Goal: Task Accomplishment & Management: Complete application form

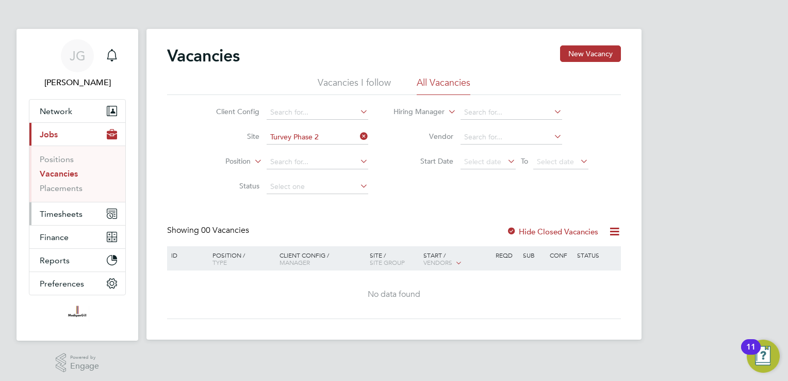
click at [79, 216] on span "Timesheets" at bounding box center [61, 214] width 43 height 10
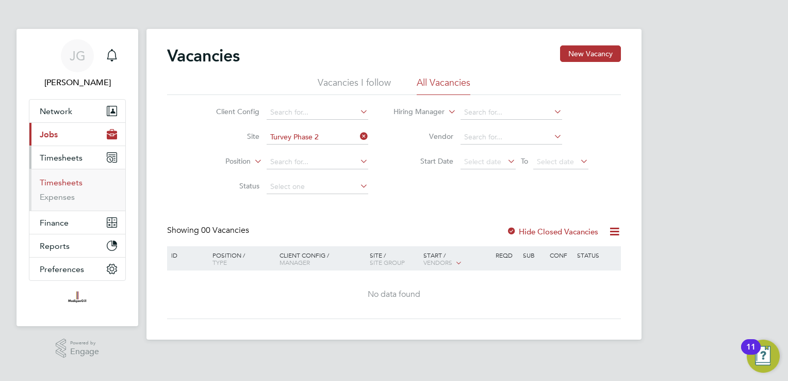
click at [76, 185] on link "Timesheets" at bounding box center [61, 182] width 43 height 10
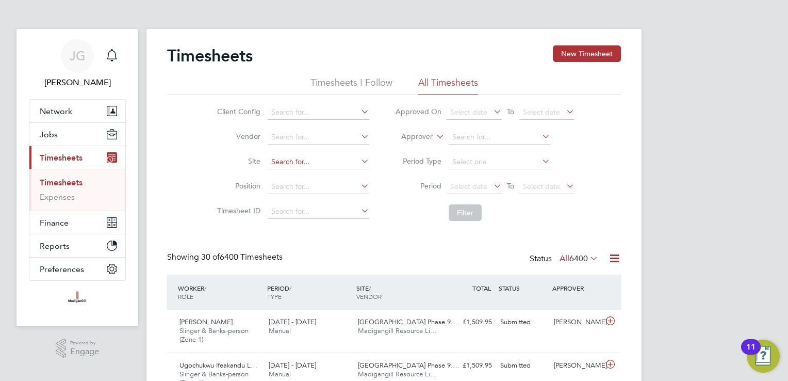
click at [279, 160] on input at bounding box center [319, 162] width 102 height 14
click at [285, 176] on li "Tur vey Phase 2" at bounding box center [318, 176] width 102 height 14
type input "Turvey Phase 2"
click at [456, 207] on button "Filter" at bounding box center [465, 212] width 33 height 17
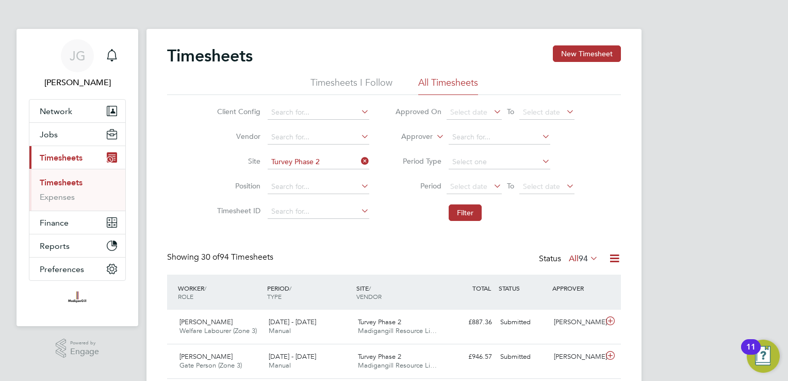
click at [369, 162] on li "Site Turvey Phase 2" at bounding box center [291, 162] width 181 height 25
click at [359, 162] on icon at bounding box center [359, 161] width 0 height 14
click at [349, 163] on input at bounding box center [319, 162] width 102 height 14
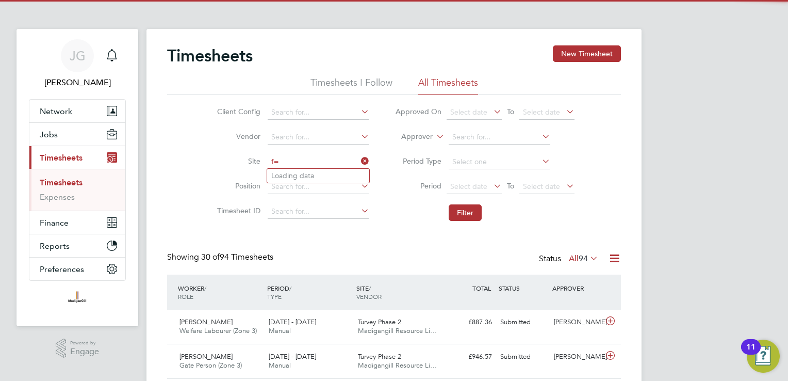
type input "f"
click at [349, 170] on li "RAF Upwood" at bounding box center [318, 176] width 102 height 14
type input "RAF Upwood"
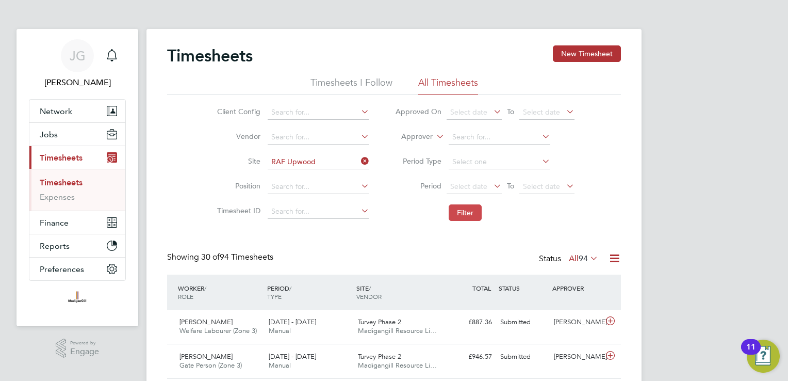
click at [456, 205] on button "Filter" at bounding box center [465, 212] width 33 height 17
click at [565, 58] on button "New Timesheet" at bounding box center [587, 53] width 68 height 17
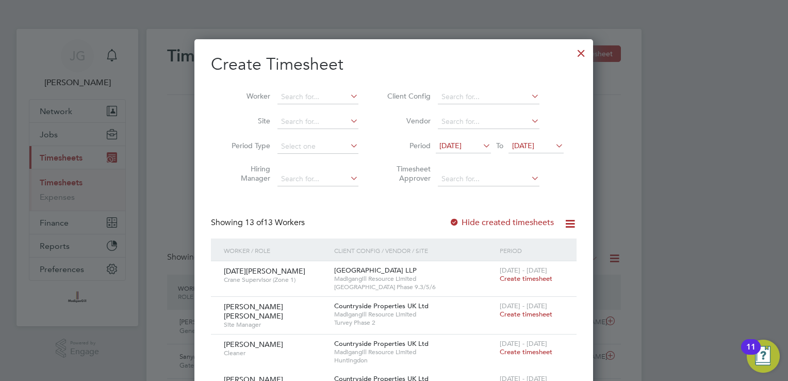
click at [534, 143] on span "[DATE]" at bounding box center [523, 145] width 22 height 9
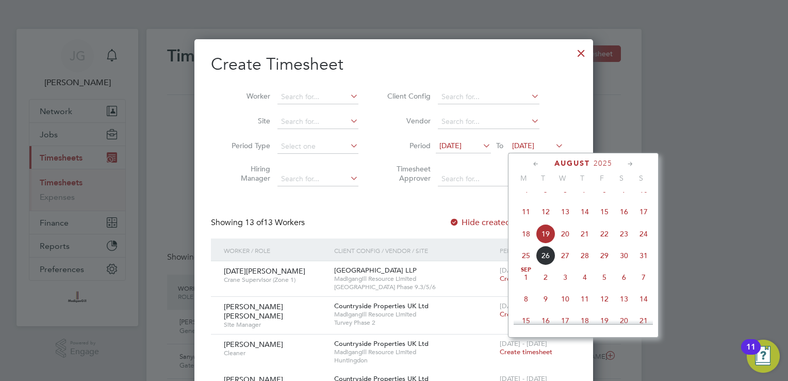
click at [645, 243] on span "24" at bounding box center [644, 234] width 20 height 20
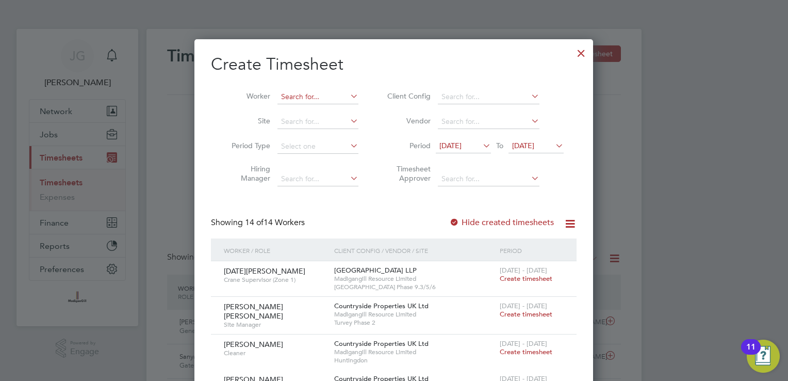
click at [301, 91] on input at bounding box center [318, 97] width 81 height 14
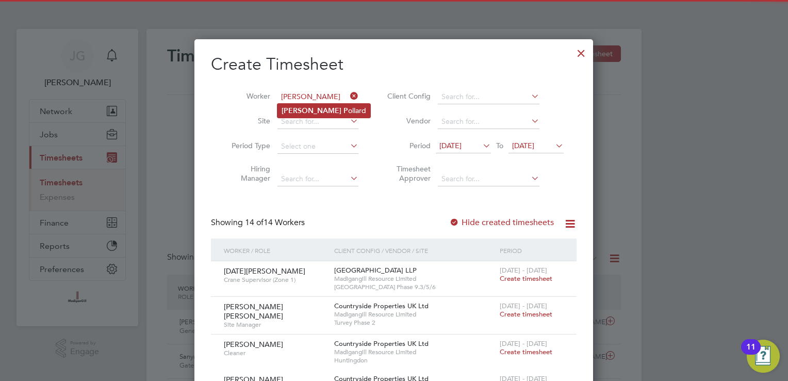
click at [315, 115] on li "[PERSON_NAME]" at bounding box center [324, 111] width 93 height 14
type input "[PERSON_NAME]"
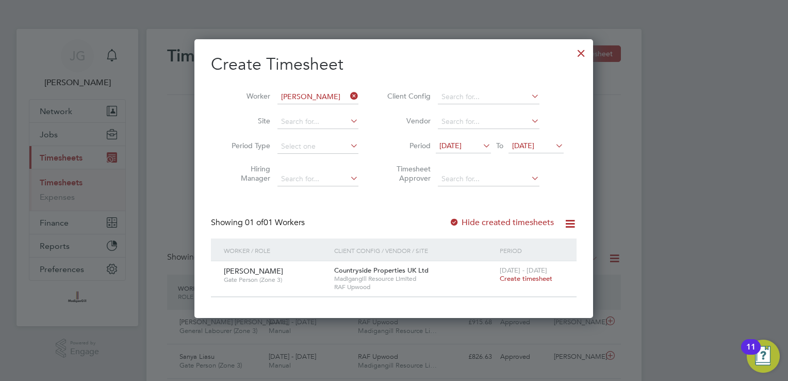
click at [580, 57] on div at bounding box center [581, 50] width 19 height 19
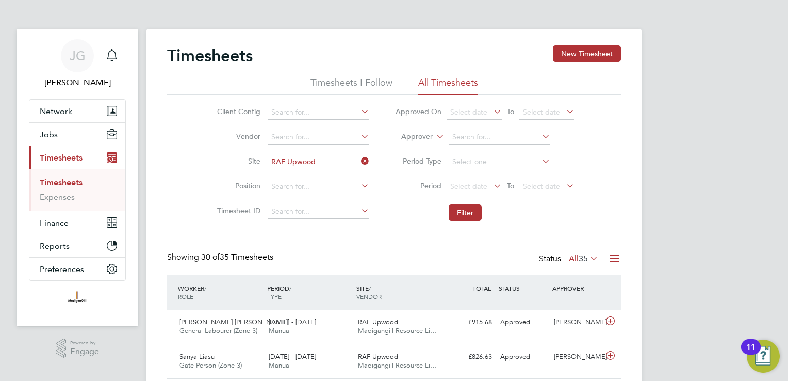
click at [359, 158] on icon at bounding box center [359, 161] width 0 height 14
click at [344, 154] on li "Site" at bounding box center [291, 162] width 181 height 25
click at [338, 156] on input at bounding box center [319, 162] width 102 height 14
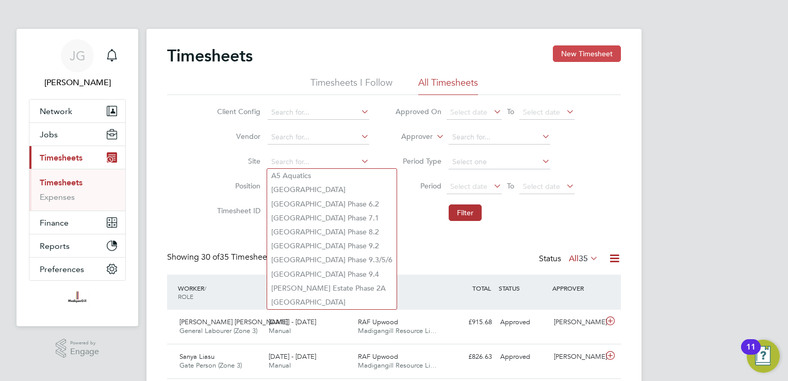
click at [592, 52] on button "New Timesheet" at bounding box center [587, 53] width 68 height 17
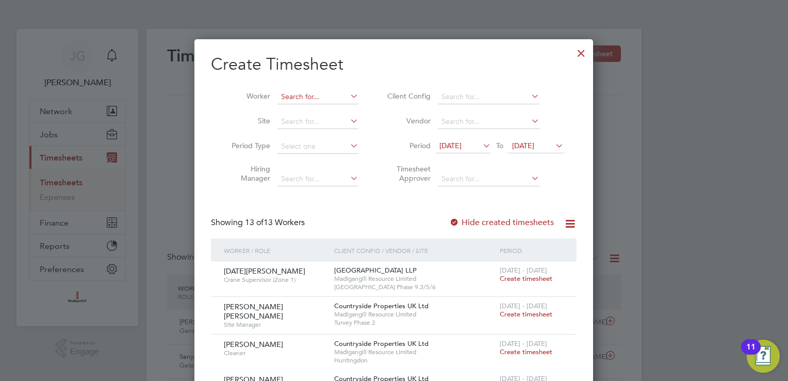
click at [312, 92] on input at bounding box center [318, 97] width 81 height 14
click at [318, 109] on li "Istv an [PERSON_NAME]" at bounding box center [322, 111] width 89 height 14
type input "[PERSON_NAME] [PERSON_NAME]"
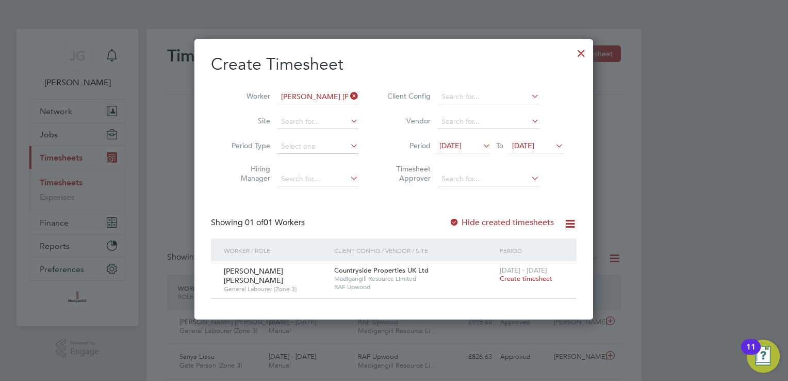
click at [538, 279] on span "Create timesheet" at bounding box center [526, 278] width 53 height 9
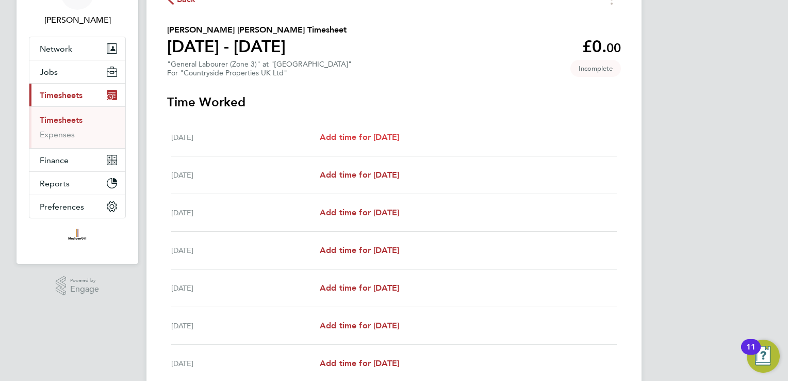
click at [369, 137] on span "Add time for [DATE]" at bounding box center [359, 137] width 79 height 10
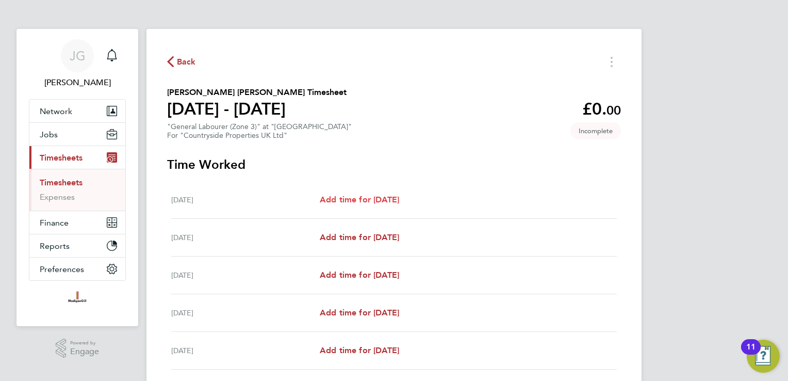
select select "30"
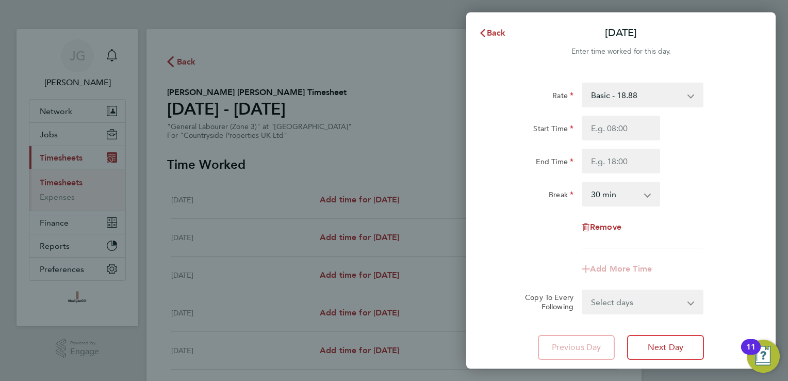
click at [627, 144] on div "Start Time End Time" at bounding box center [621, 145] width 260 height 58
click at [625, 140] on input "Start Time" at bounding box center [621, 128] width 78 height 25
type input "08:00"
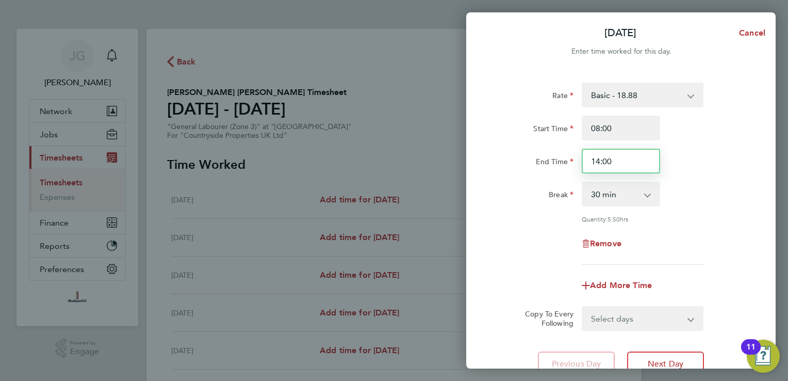
click at [621, 170] on input "14:00" at bounding box center [621, 161] width 78 height 25
type input "1"
type input "17:00"
click at [712, 183] on div "Break 0 min 15 min 30 min 45 min 60 min 75 min 90 min" at bounding box center [621, 194] width 260 height 25
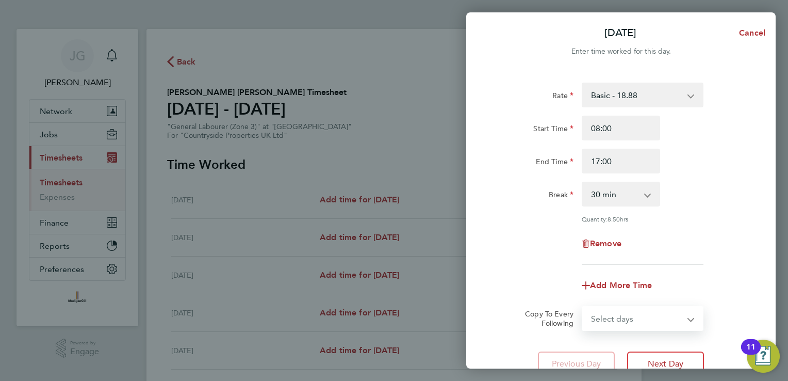
click at [630, 313] on select "Select days Day Weekday (Mon-Fri) Weekend (Sat-Sun) [DATE] [DATE] [DATE] [DATE]…" at bounding box center [637, 318] width 108 height 23
select select "WEEKDAY"
click at [583, 307] on select "Select days Day Weekday (Mon-Fri) Weekend (Sat-Sun) [DATE] [DATE] [DATE] [DATE]…" at bounding box center [637, 318] width 108 height 23
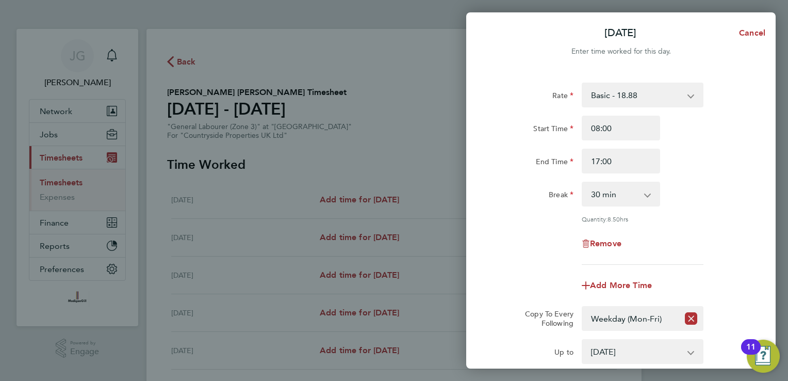
click at [559, 260] on div "Rate Basic - 18.88 Start Time 08:00 End Time 17:00 Break 0 min 15 min 30 min 45…" at bounding box center [621, 174] width 252 height 182
click at [633, 345] on select "[DATE] [DATE] [DATE] [DATE] [DATE] [DATE]" at bounding box center [636, 351] width 107 height 23
select select "[DATE]"
click at [583, 340] on select "[DATE] [DATE] [DATE] [DATE] [DATE] [DATE]" at bounding box center [636, 351] width 107 height 23
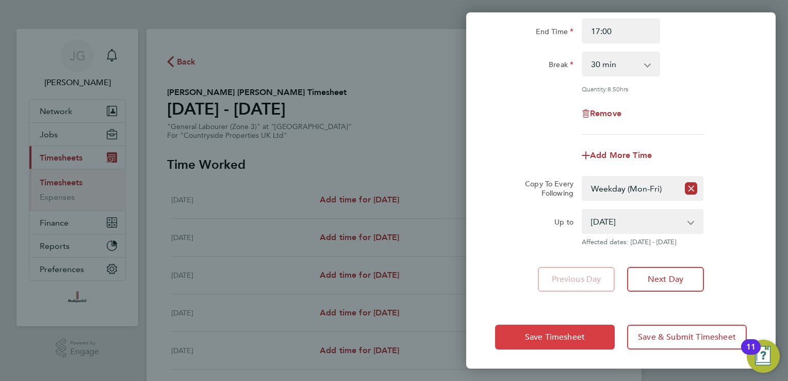
click at [583, 332] on span "Save Timesheet" at bounding box center [555, 337] width 60 height 10
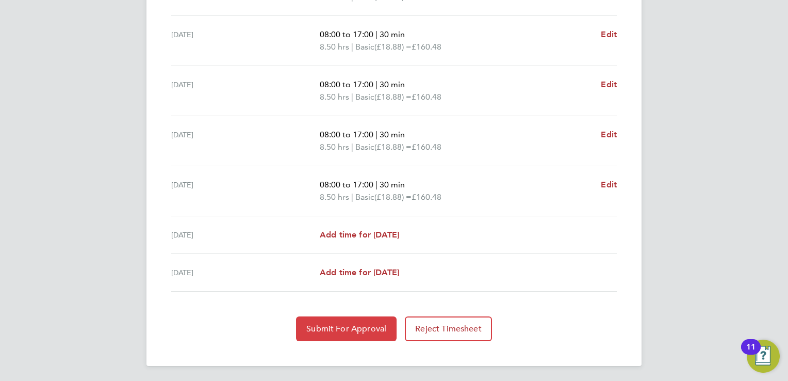
click at [338, 324] on span "Submit For Approval" at bounding box center [346, 328] width 80 height 10
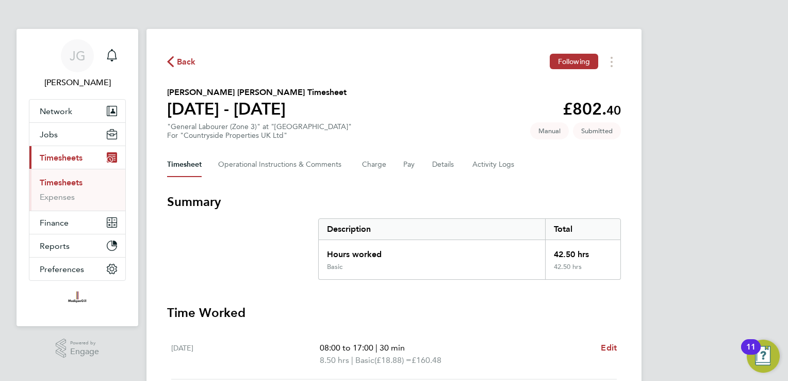
click at [183, 59] on span "Back" at bounding box center [186, 62] width 19 height 12
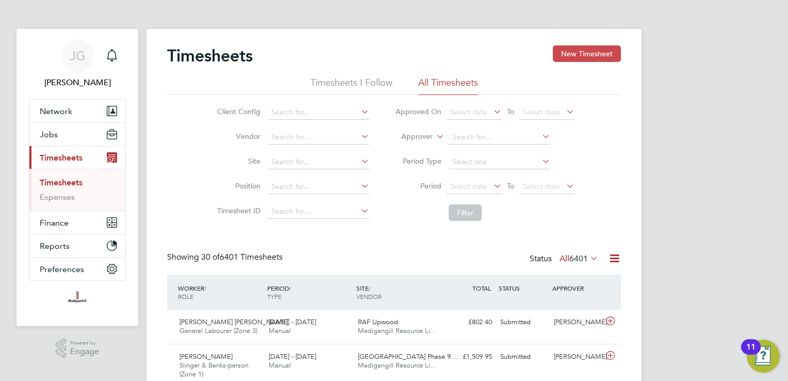
click at [612, 57] on button "New Timesheet" at bounding box center [587, 53] width 68 height 17
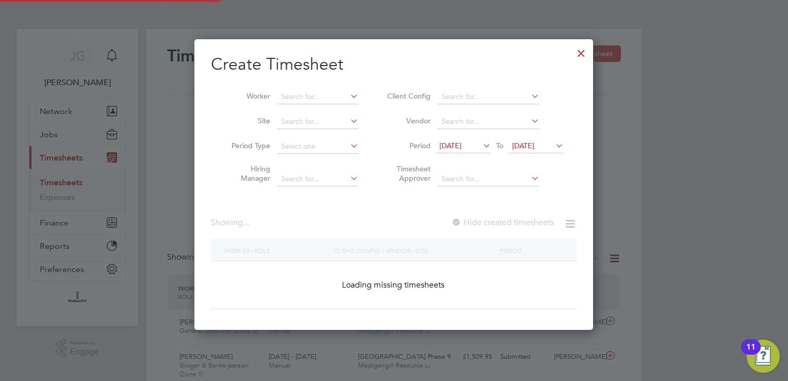
scroll to position [879, 399]
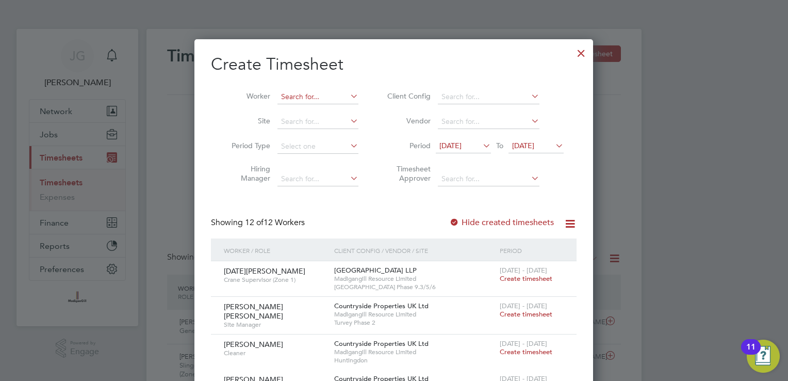
click at [336, 99] on input at bounding box center [318, 97] width 81 height 14
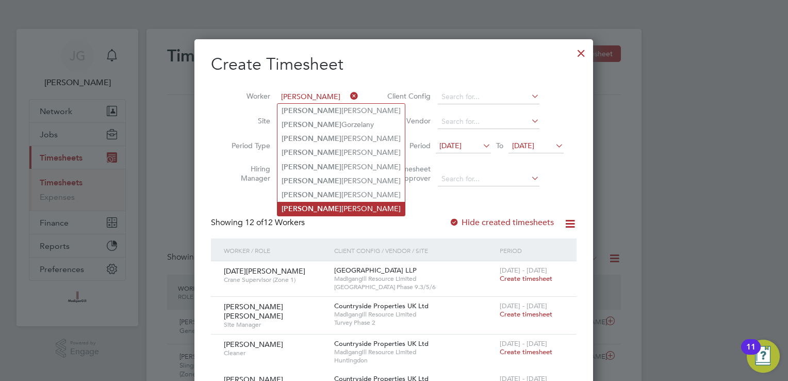
click at [320, 205] on li "Piotr Grzegorczyk" at bounding box center [341, 209] width 127 height 14
type input "[PERSON_NAME]"
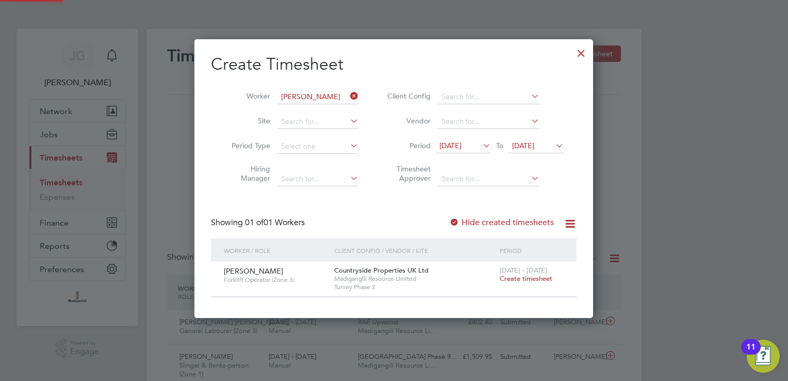
scroll to position [278, 399]
click at [515, 275] on span "Create timesheet" at bounding box center [526, 278] width 53 height 9
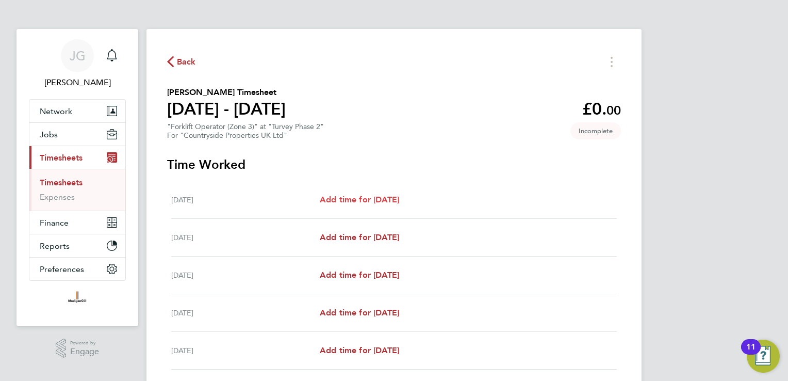
click at [399, 198] on span "Add time for [DATE]" at bounding box center [359, 199] width 79 height 10
select select "30"
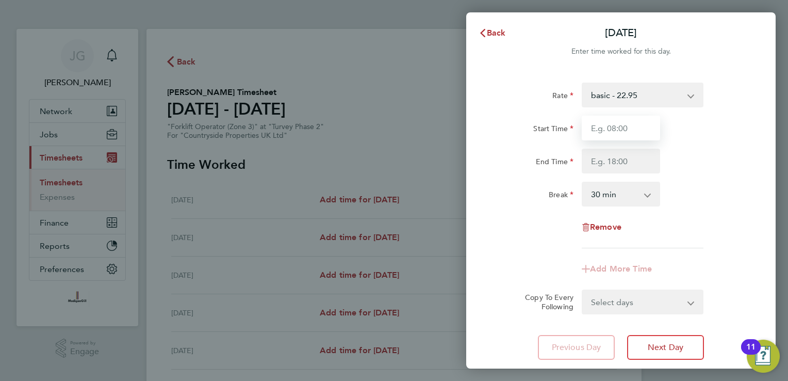
click at [611, 117] on input "Start Time" at bounding box center [621, 128] width 78 height 25
type input "08:00"
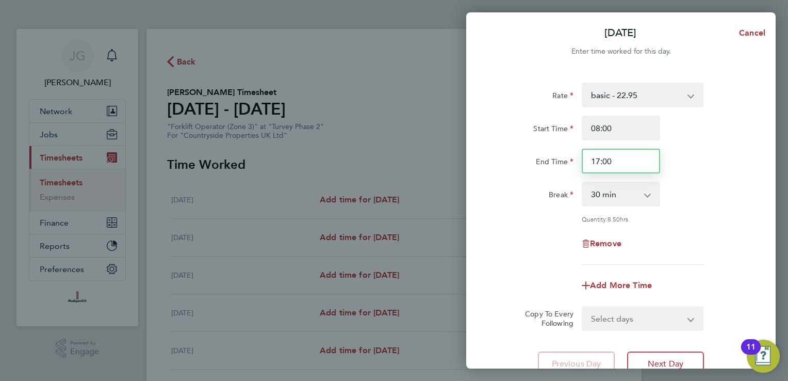
click at [628, 169] on input "17:00" at bounding box center [621, 161] width 78 height 25
type input "17:30"
click at [703, 154] on div "End Time 17:30" at bounding box center [621, 161] width 260 height 25
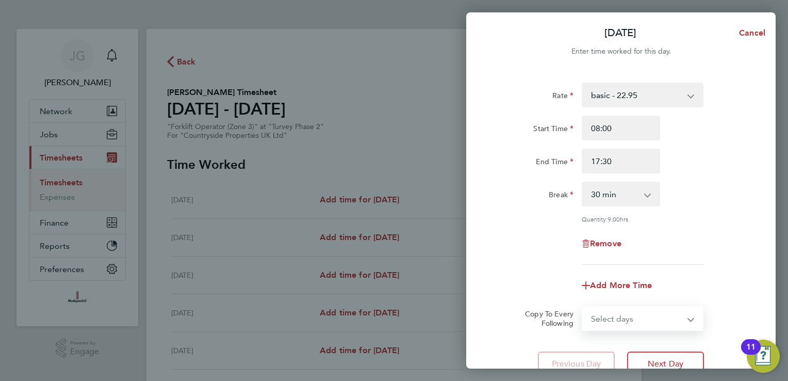
click at [646, 322] on select "Select days Day Weekday (Mon-Fri) Weekend (Sat-Sun) [DATE] [DATE] [DATE] [DATE]…" at bounding box center [637, 318] width 108 height 23
select select "WEEKDAY"
click at [583, 307] on select "Select days Day Weekday (Mon-Fri) Weekend (Sat-Sun) [DATE] [DATE] [DATE] [DATE]…" at bounding box center [637, 318] width 108 height 23
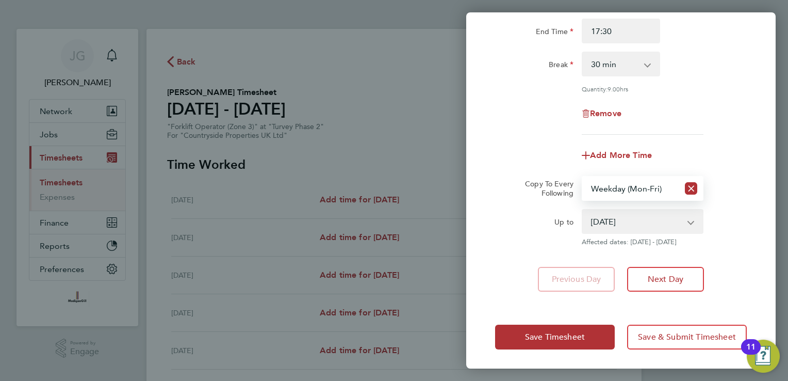
click at [612, 224] on select "[DATE] [DATE] [DATE] [DATE] [DATE] [DATE]" at bounding box center [636, 221] width 107 height 23
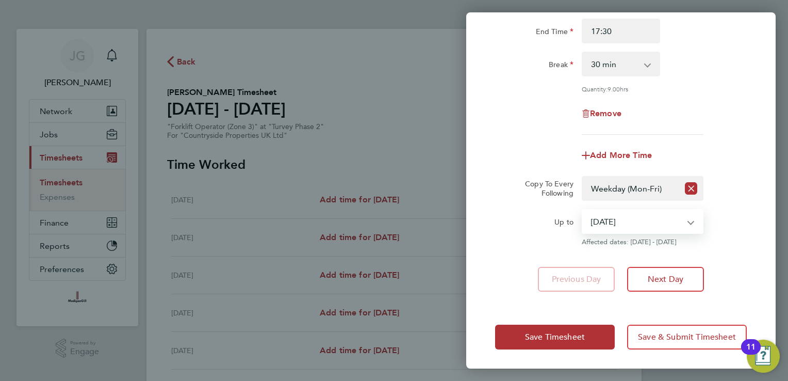
select select "[DATE]"
click at [583, 210] on select "[DATE] [DATE] [DATE] [DATE] [DATE] [DATE]" at bounding box center [636, 221] width 107 height 23
click at [574, 343] on button "Save Timesheet" at bounding box center [555, 336] width 120 height 25
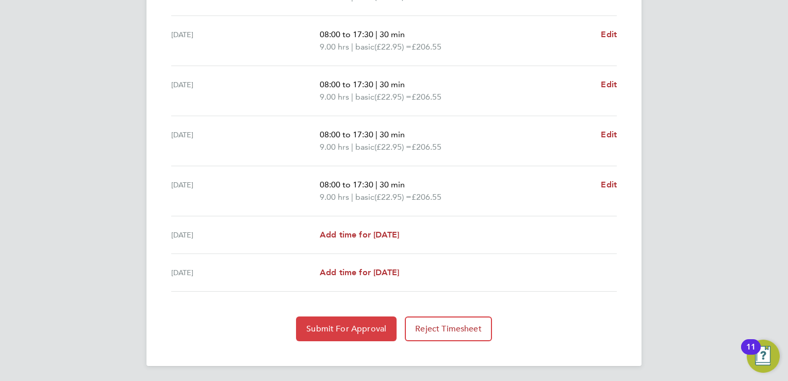
click at [347, 328] on span "Submit For Approval" at bounding box center [346, 328] width 80 height 10
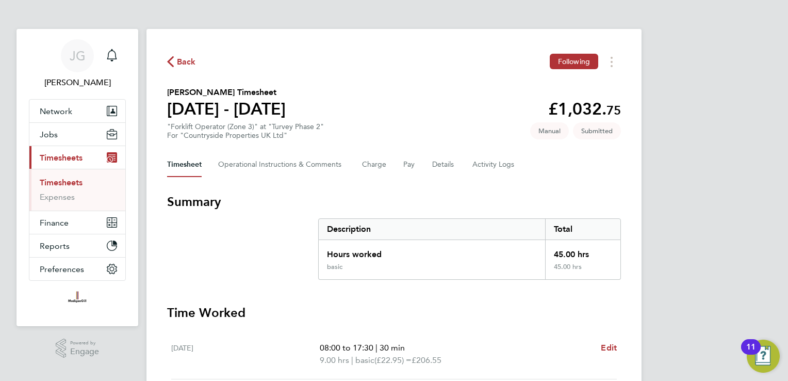
click at [66, 178] on link "Timesheets" at bounding box center [61, 182] width 43 height 10
